Goal: Task Accomplishment & Management: Use online tool/utility

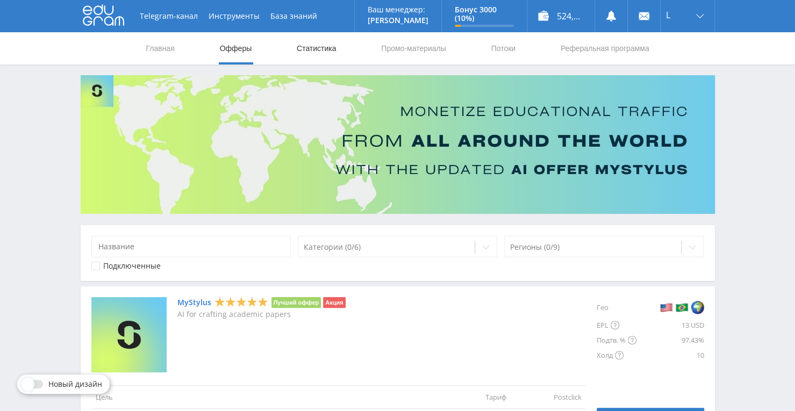
click at [327, 48] on link "Статистика" at bounding box center [316, 48] width 42 height 32
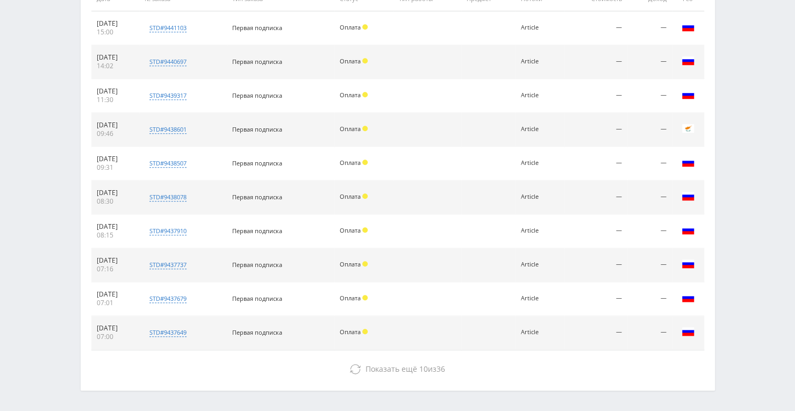
scroll to position [484, 0]
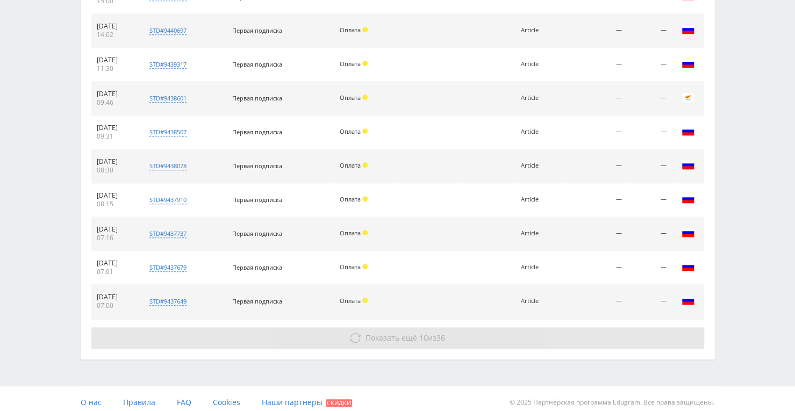
click at [406, 329] on button "Показать ещё 10 из 36" at bounding box center [397, 337] width 612 height 21
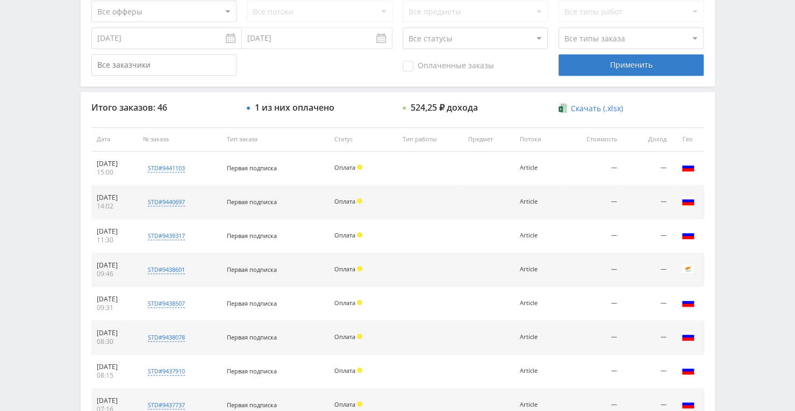
scroll to position [161, 0]
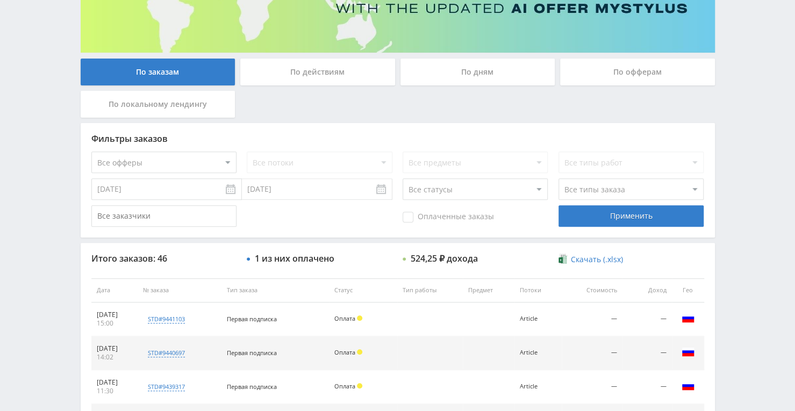
drag, startPoint x: 583, startPoint y: 73, endPoint x: 549, endPoint y: 96, distance: 41.4
click at [583, 71] on div "По офферам" at bounding box center [637, 72] width 155 height 27
click at [0, 0] on input "По офферам" at bounding box center [0, 0] width 0 height 0
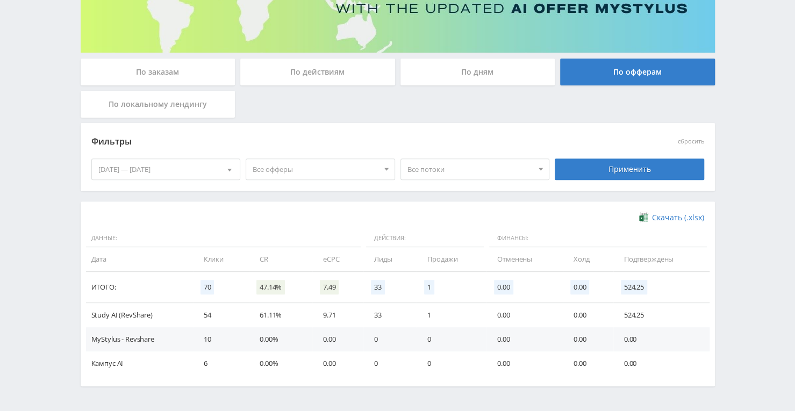
click at [172, 107] on div "По локальному лендингу" at bounding box center [158, 104] width 155 height 27
click at [0, 0] on input "По локальному лендингу" at bounding box center [0, 0] width 0 height 0
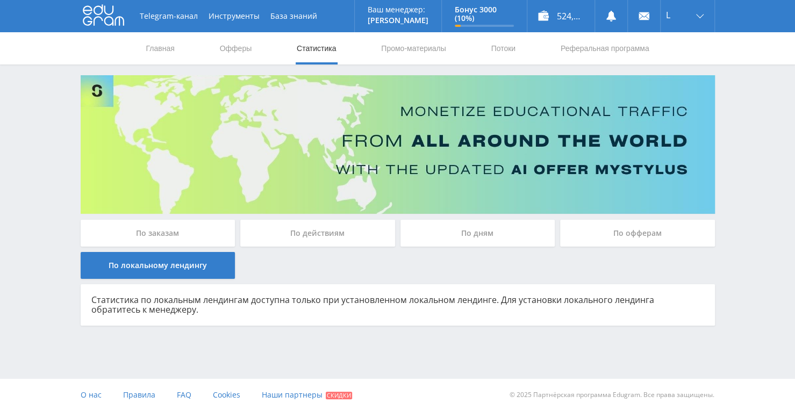
scroll to position [0, 0]
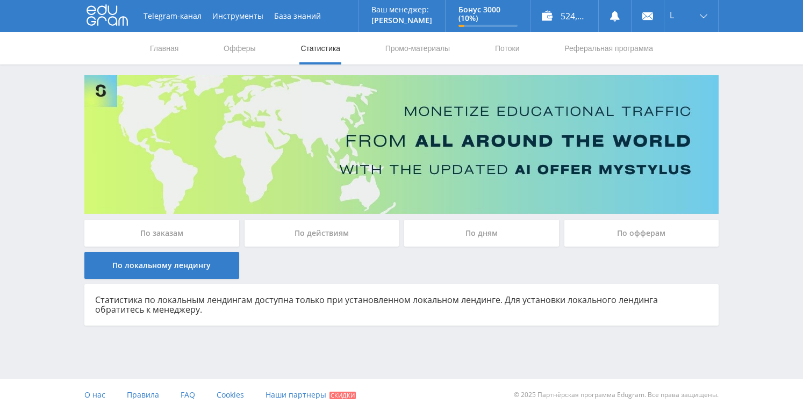
click at [439, 236] on div "По дням" at bounding box center [481, 233] width 155 height 27
click at [0, 0] on input "По дням" at bounding box center [0, 0] width 0 height 0
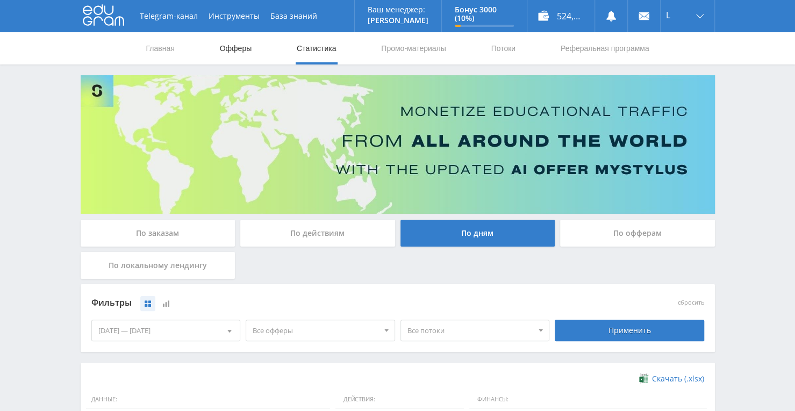
click at [235, 37] on link "Офферы" at bounding box center [236, 48] width 34 height 32
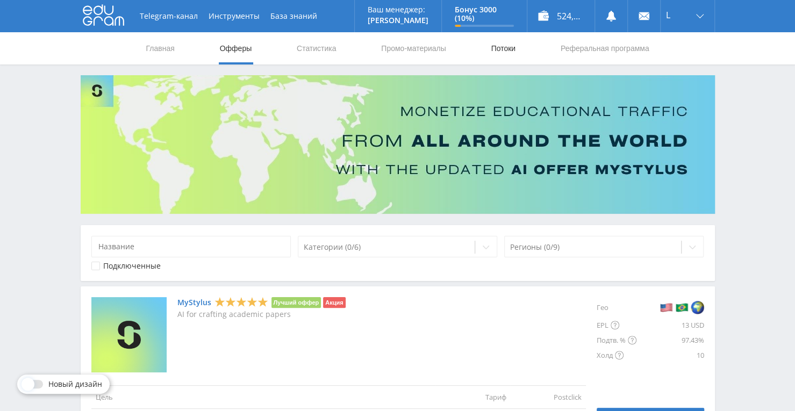
click at [513, 52] on link "Потоки" at bounding box center [502, 48] width 27 height 32
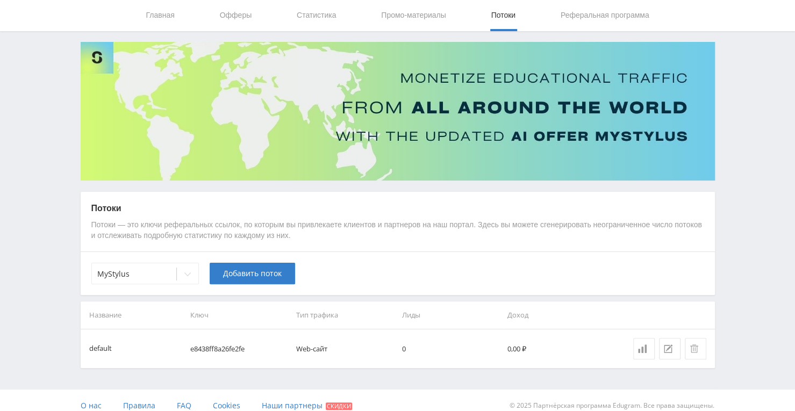
scroll to position [43, 0]
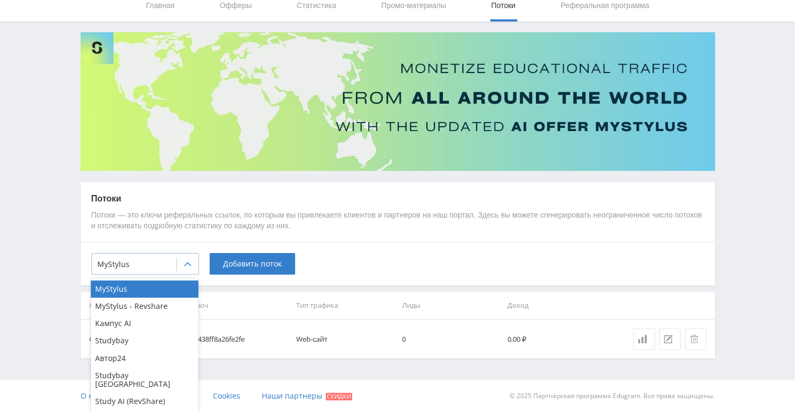
click at [187, 269] on div at bounding box center [187, 264] width 21 height 21
click at [298, 368] on div "Telegram-канал Инструменты База знаний Ваш менеджер: [PERSON_NAME] Online @edug…" at bounding box center [397, 184] width 795 height 455
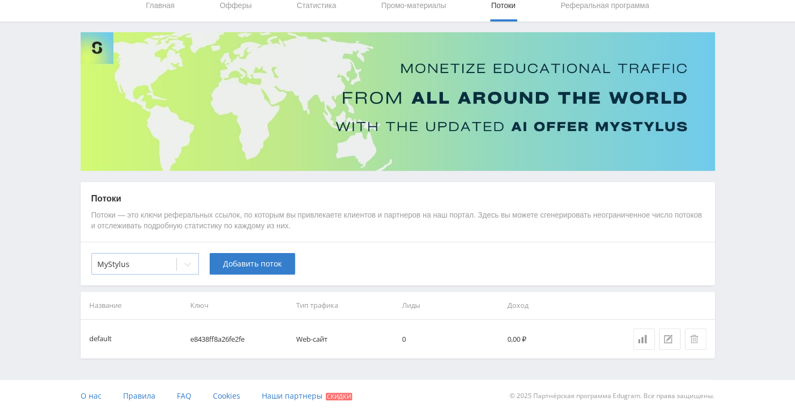
click at [185, 264] on icon at bounding box center [187, 264] width 9 height 9
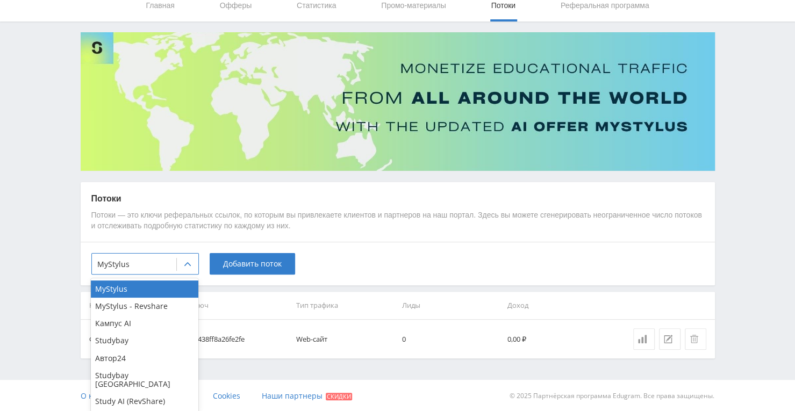
click at [284, 366] on div "Telegram-канал Инструменты База знаний Ваш менеджер: [PERSON_NAME] Online @edug…" at bounding box center [397, 184] width 795 height 455
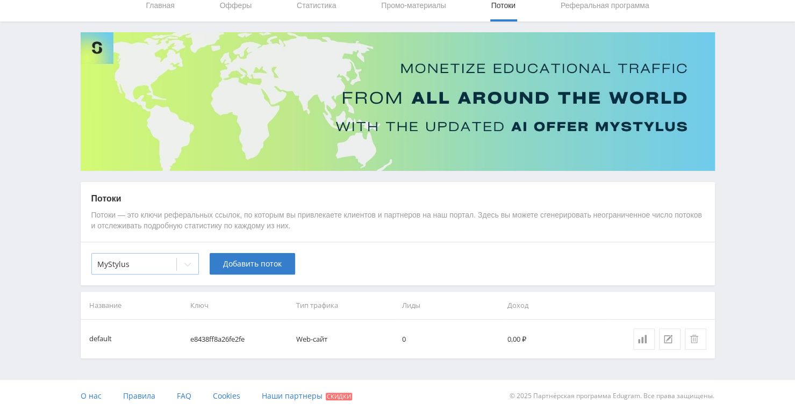
click at [186, 268] on div at bounding box center [187, 264] width 21 height 21
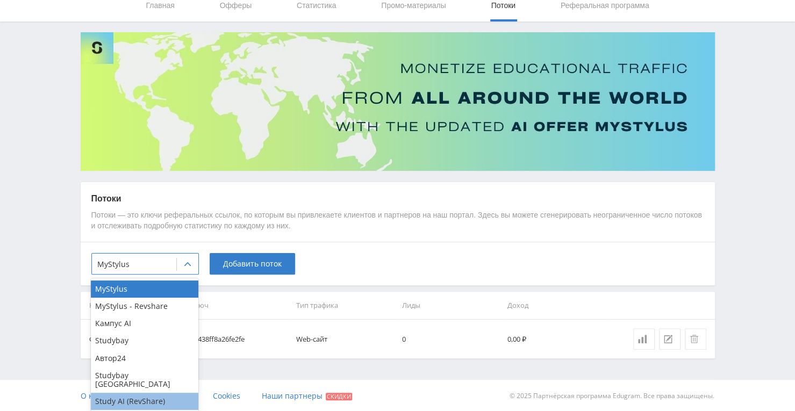
click at [158, 393] on div "Study AI (RevShare)" at bounding box center [144, 401] width 107 height 17
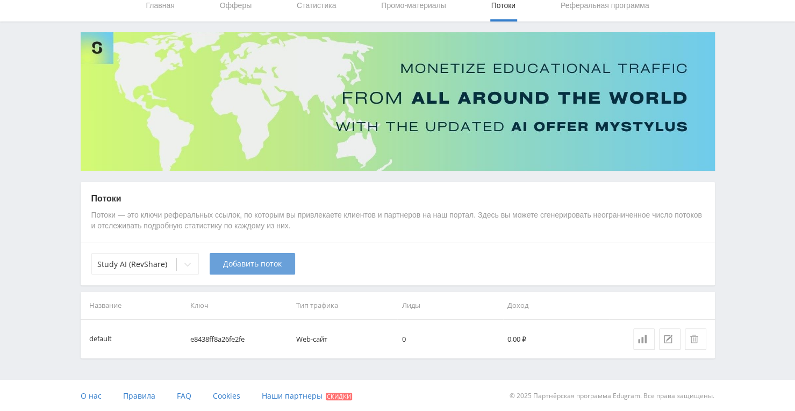
click at [253, 264] on span "Добавить поток" at bounding box center [252, 263] width 59 height 9
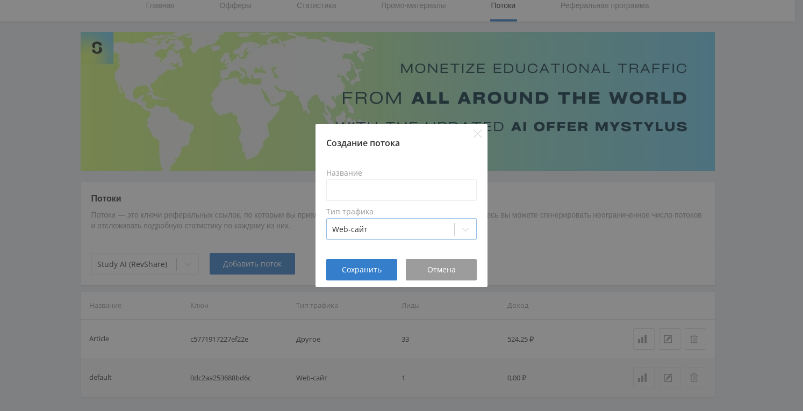
click at [461, 223] on div at bounding box center [465, 229] width 21 height 21
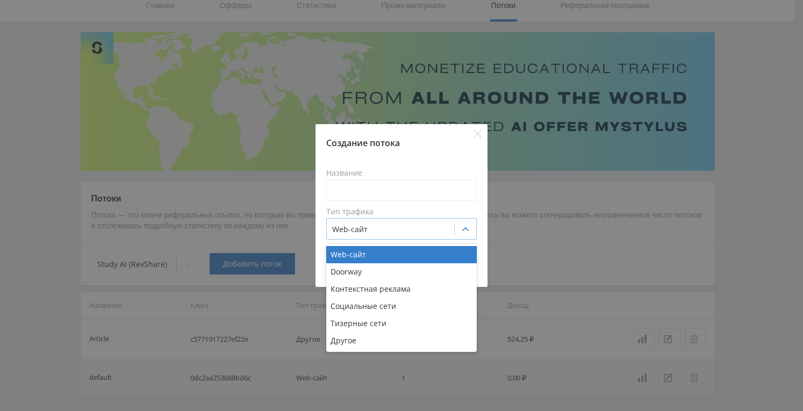
click at [461, 223] on div at bounding box center [465, 229] width 21 height 21
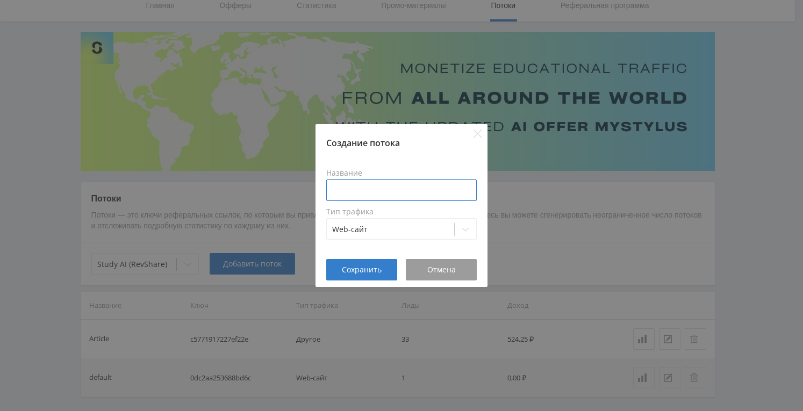
click at [413, 189] on input at bounding box center [401, 189] width 150 height 21
type input "Article "Оживить фото""
click at [386, 268] on button "Сохранить" at bounding box center [361, 269] width 71 height 21
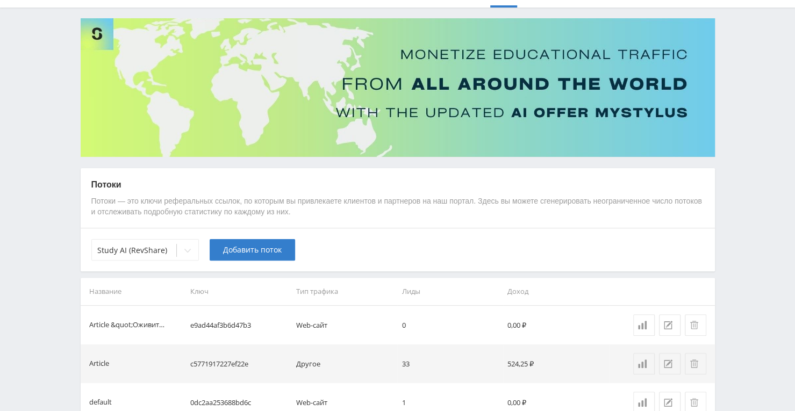
scroll to position [67, 0]
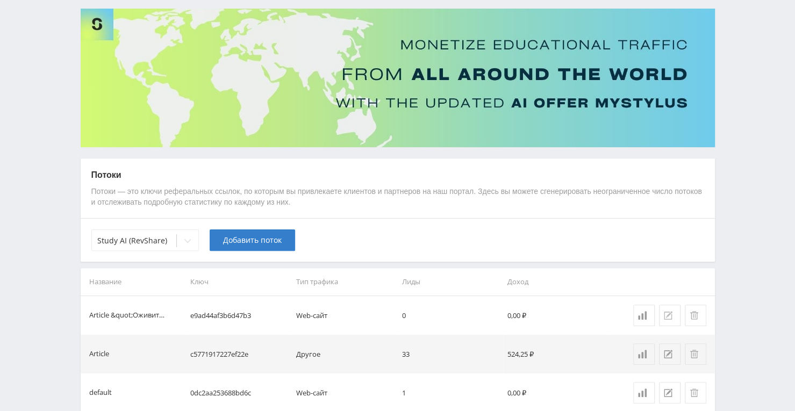
click at [670, 319] on button at bounding box center [669, 315] width 21 height 21
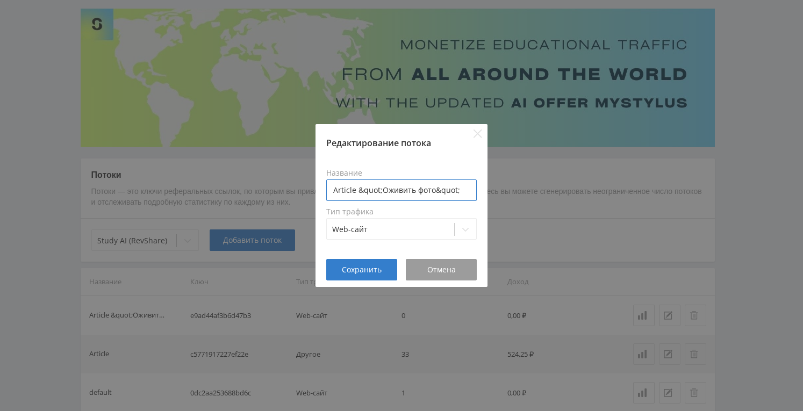
click at [383, 191] on input "Article &quot;Оживить фото&quot;" at bounding box center [401, 189] width 150 height 21
drag, startPoint x: 411, startPoint y: 192, endPoint x: 449, endPoint y: 194, distance: 37.7
click at [449, 194] on input "Article Оживить фото&quot;" at bounding box center [401, 189] width 150 height 21
type input "Article Оживить фото"
click at [363, 265] on span "Сохранить" at bounding box center [362, 269] width 40 height 9
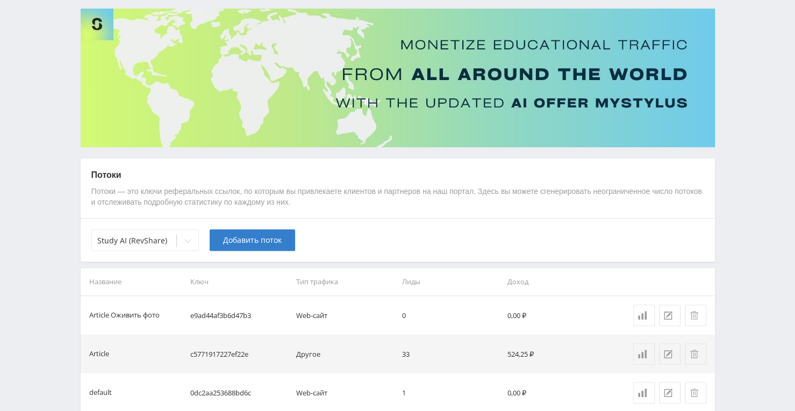
scroll to position [0, 0]
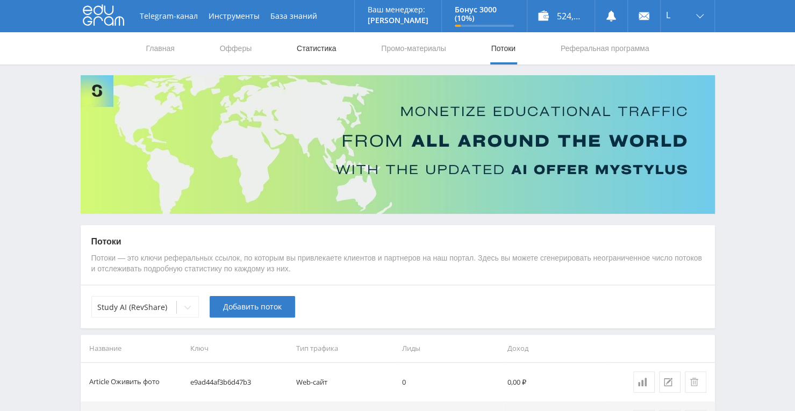
click at [324, 49] on link "Статистика" at bounding box center [316, 48] width 42 height 32
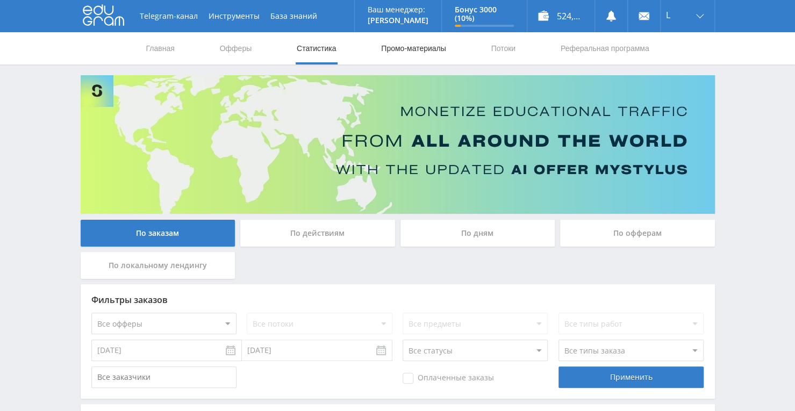
click at [403, 42] on link "Промо-материалы" at bounding box center [413, 48] width 67 height 32
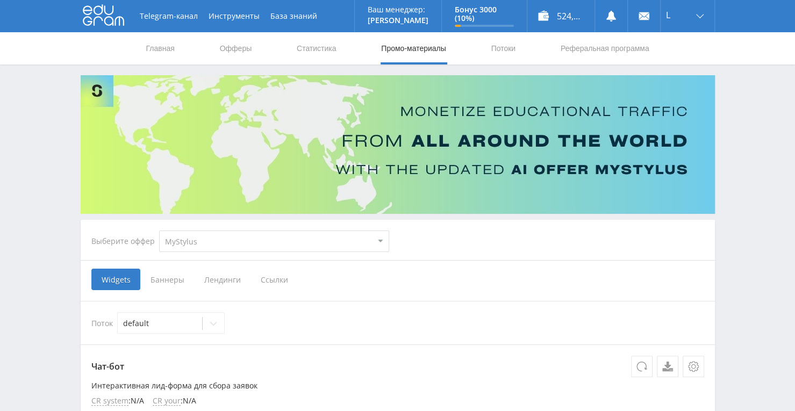
click at [378, 246] on select "MyStylus MyStylus - Revshare Кампус AI Studybay Автор24 Studybay [GEOGRAPHIC_DA…" at bounding box center [274, 240] width 230 height 21
select select "376"
click at [159, 230] on select "MyStylus MyStylus - Revshare Кампус AI Studybay Автор24 Studybay [GEOGRAPHIC_DA…" at bounding box center [274, 240] width 230 height 21
select select "376"
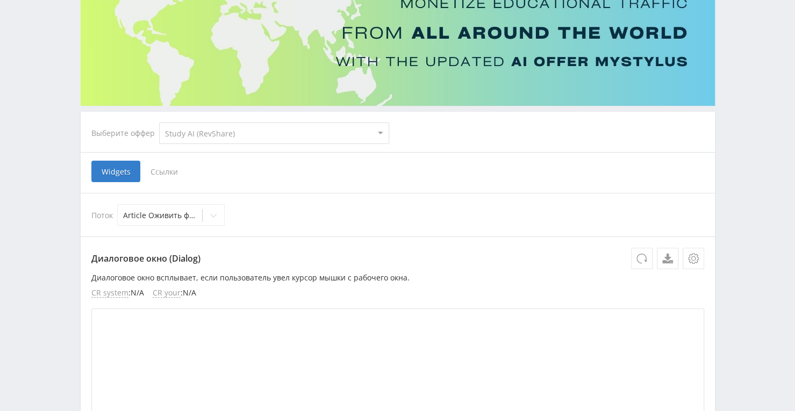
scroll to position [215, 0]
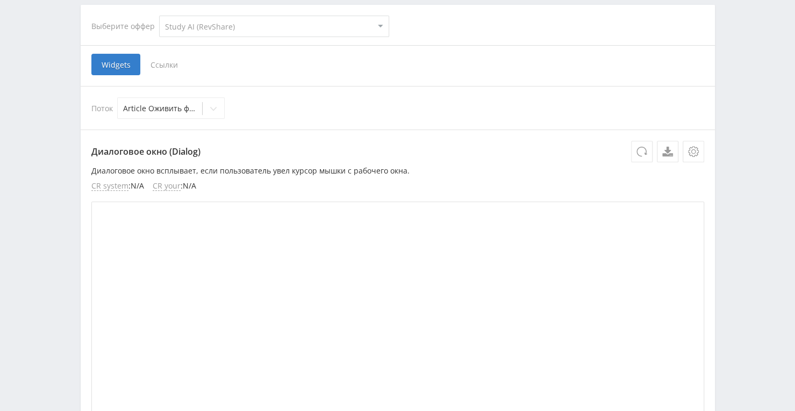
click at [163, 54] on span "Ссылки" at bounding box center [164, 64] width 48 height 21
click at [0, 0] on input "Ссылки" at bounding box center [0, 0] width 0 height 0
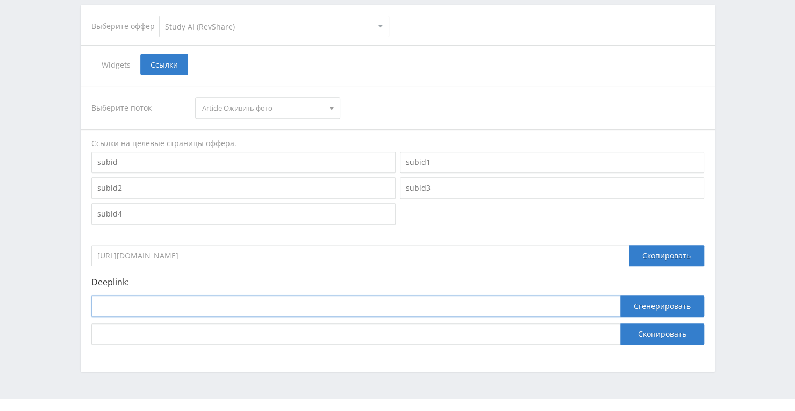
click at [285, 313] on input at bounding box center [355, 305] width 529 height 21
paste input "[URL]"
type input "[URL]"
click at [639, 309] on button "Сгенерировать" at bounding box center [662, 305] width 84 height 21
click at [634, 336] on button "Скопировать" at bounding box center [662, 333] width 84 height 21
